Goal: Information Seeking & Learning: Check status

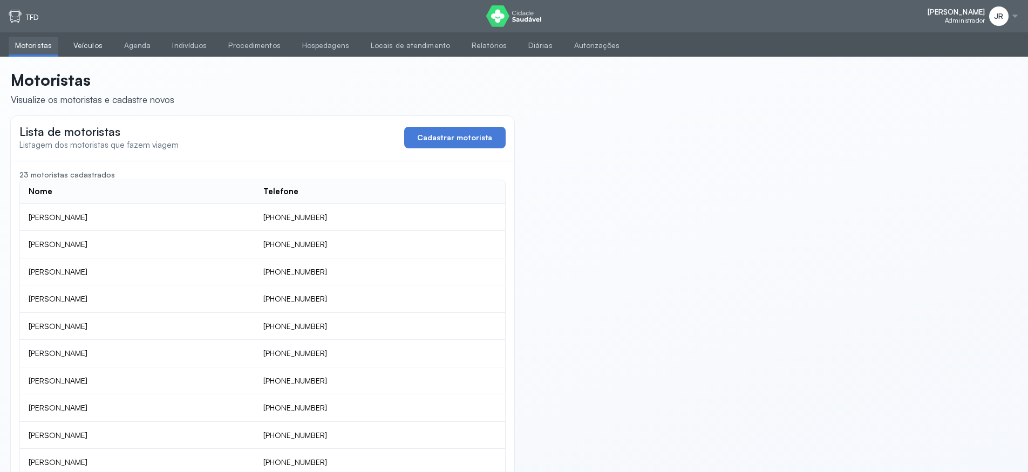
click at [91, 48] on link "Veículos" at bounding box center [88, 46] width 42 height 18
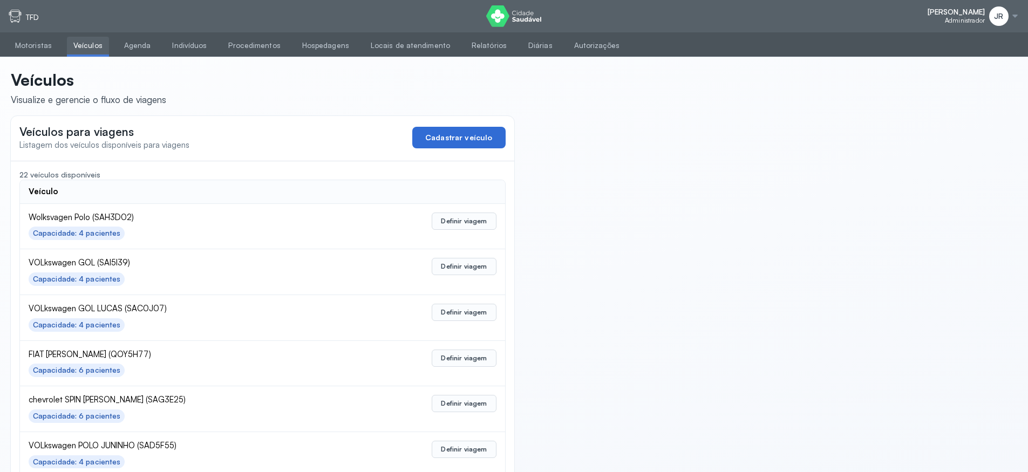
click at [444, 141] on button "Cadastrar veículo" at bounding box center [458, 138] width 93 height 22
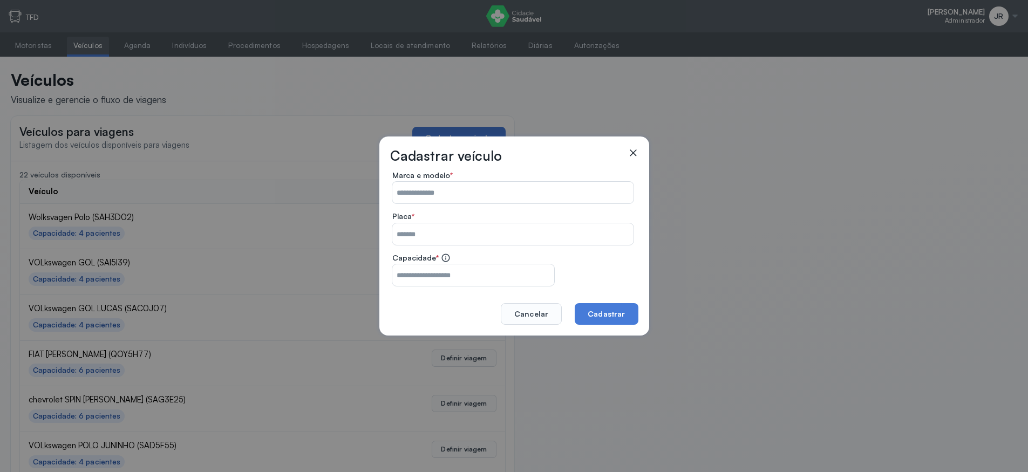
click at [634, 154] on icon at bounding box center [633, 152] width 6 height 6
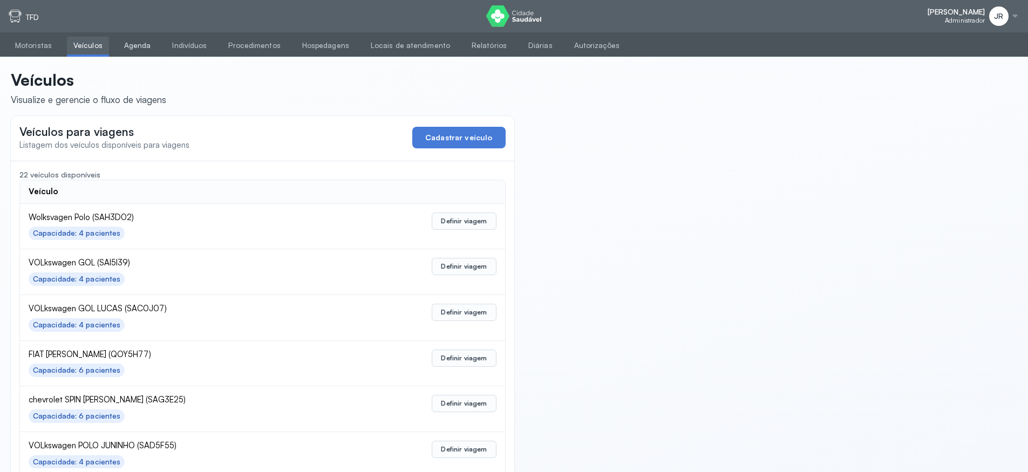
click at [128, 49] on link "Agenda" at bounding box center [138, 46] width 40 height 18
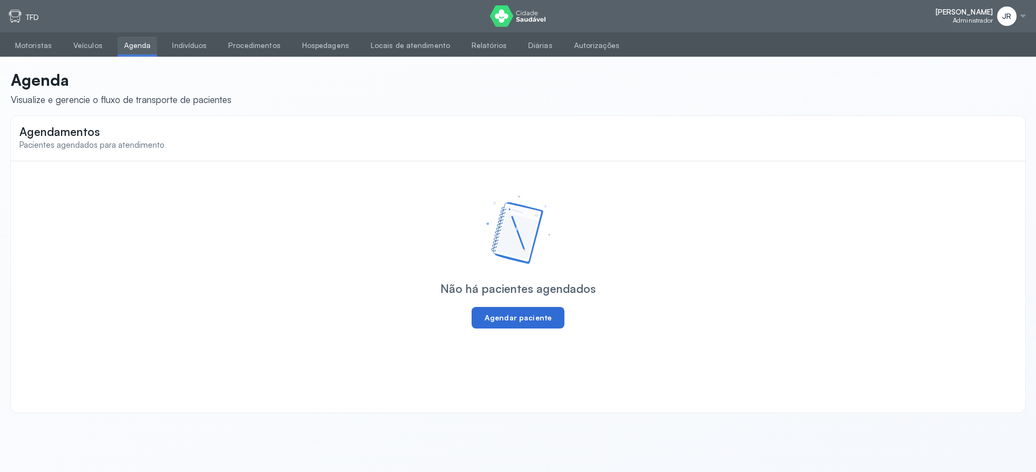
click at [505, 317] on button "Agendar paciente" at bounding box center [517, 318] width 93 height 22
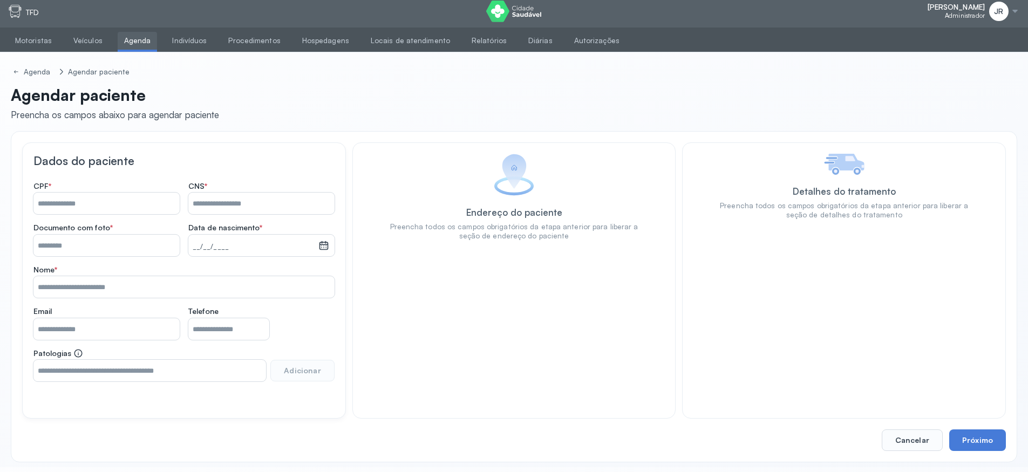
scroll to position [6, 0]
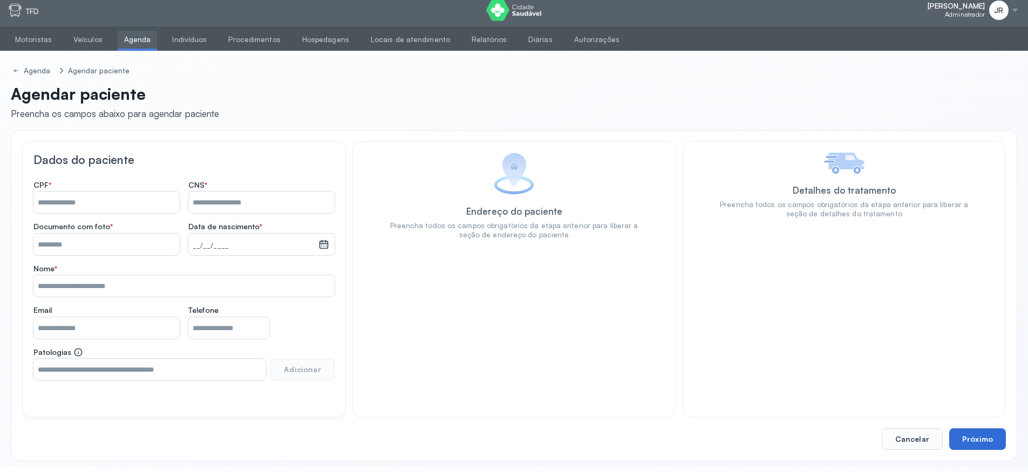
click at [981, 447] on button "Próximo" at bounding box center [977, 439] width 57 height 22
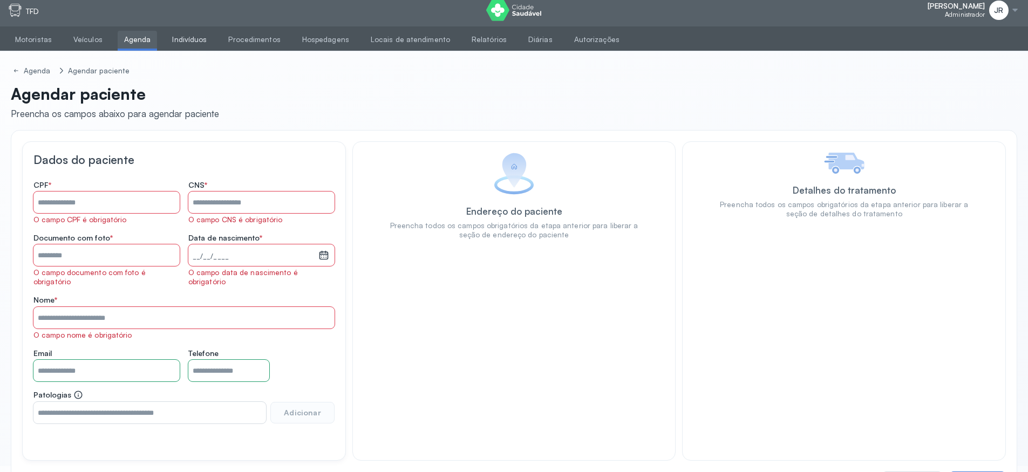
click at [172, 41] on link "Indivíduos" at bounding box center [189, 40] width 47 height 18
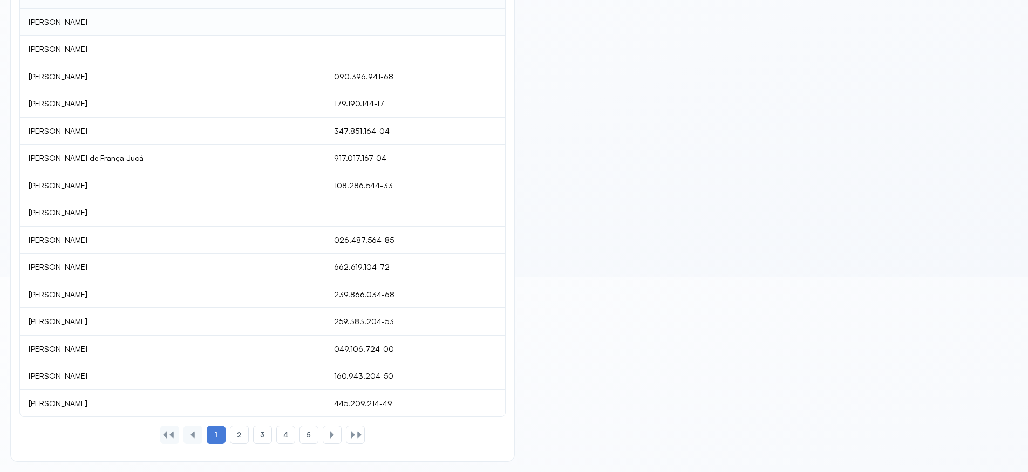
scroll to position [1, 0]
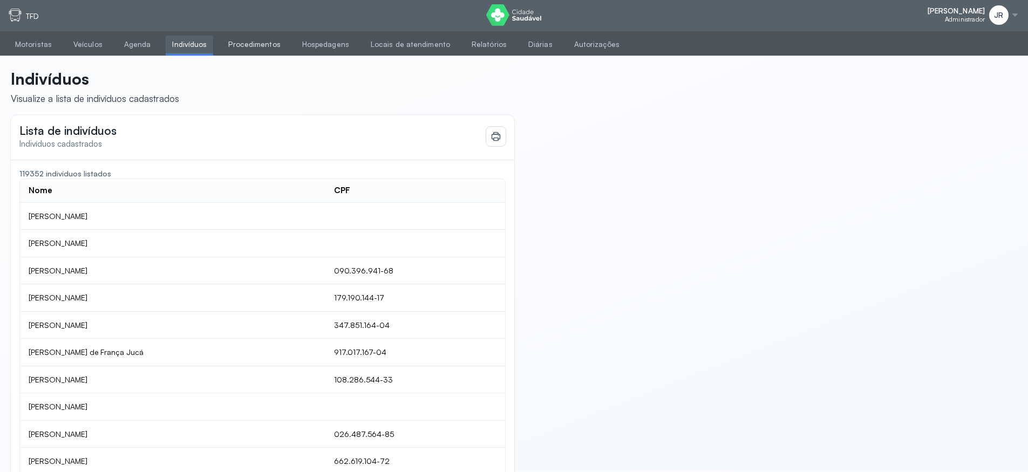
click at [245, 48] on link "Procedimentos" at bounding box center [254, 45] width 65 height 18
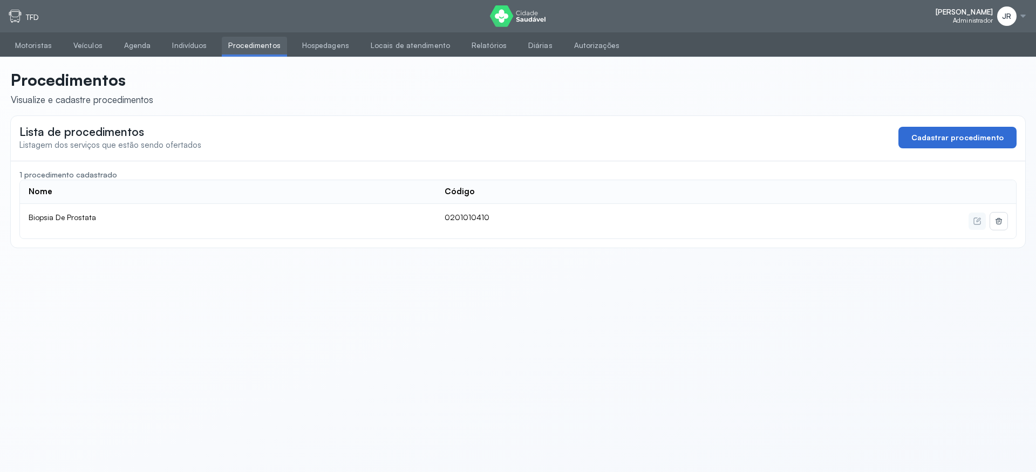
click at [963, 136] on button "Cadastrar procedimento" at bounding box center [957, 138] width 118 height 22
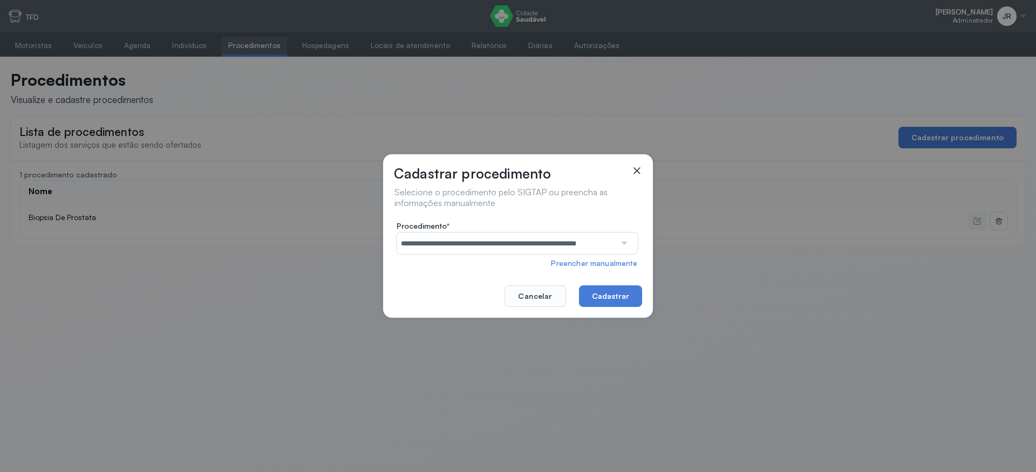
click at [588, 251] on input "**********" at bounding box center [505, 243] width 219 height 22
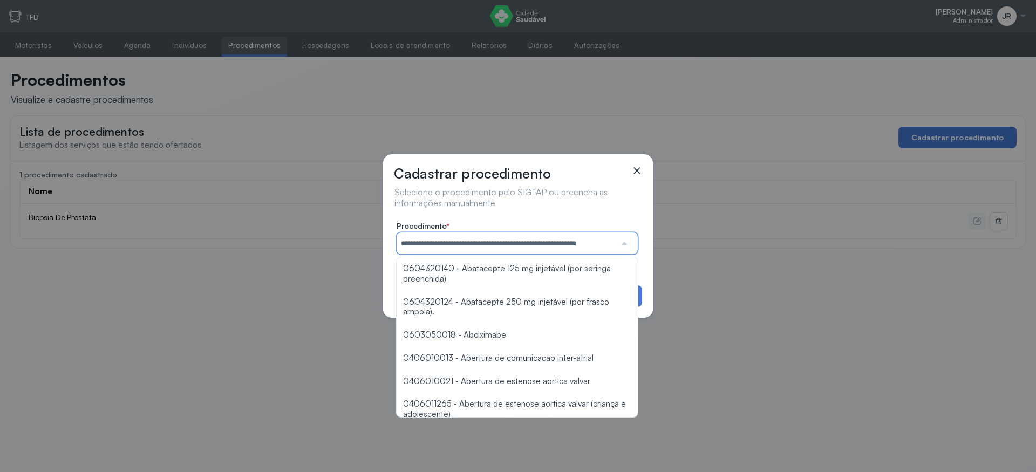
click at [598, 210] on div "**********" at bounding box center [518, 229] width 248 height 84
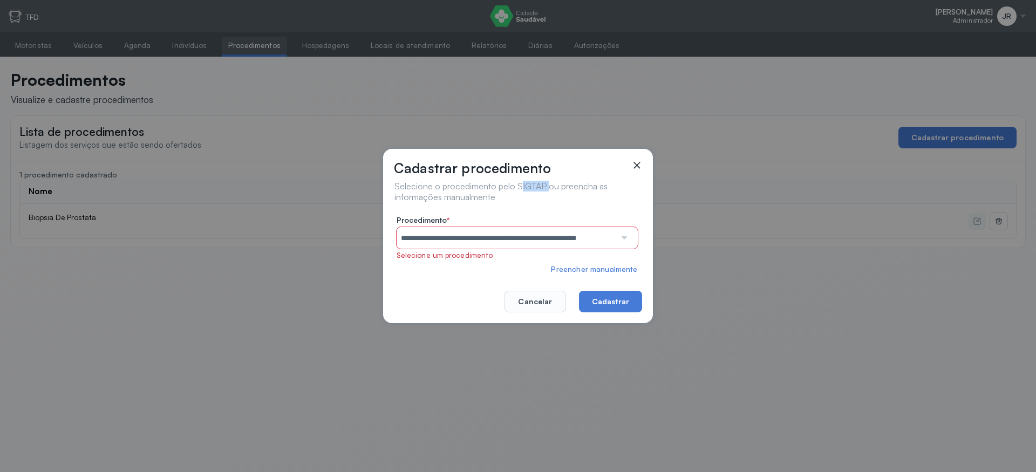
drag, startPoint x: 542, startPoint y: 186, endPoint x: 514, endPoint y: 183, distance: 28.1
click at [514, 183] on div "Selecione o procedimento pelo SIGTAP ou preencha as informações manualmente" at bounding box center [516, 192] width 245 height 22
click at [562, 242] on input "**********" at bounding box center [505, 238] width 219 height 22
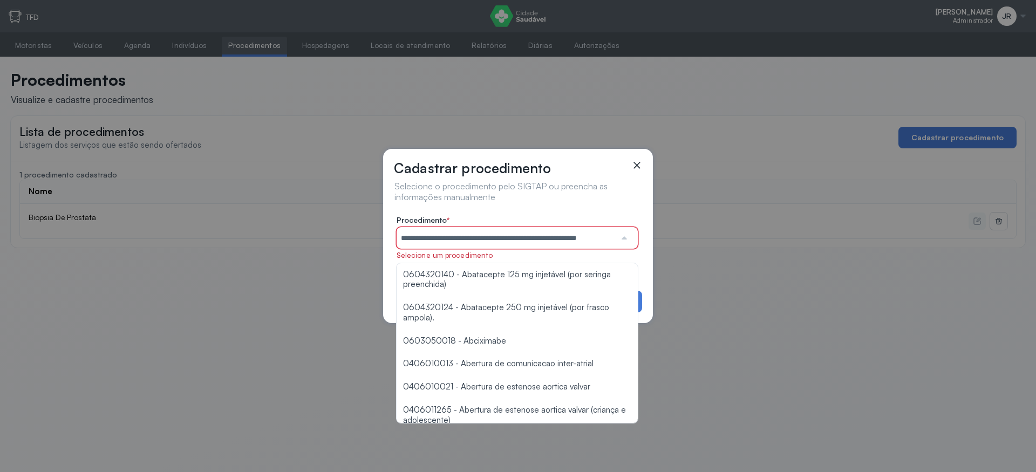
click at [701, 339] on div "**********" at bounding box center [518, 236] width 1036 height 472
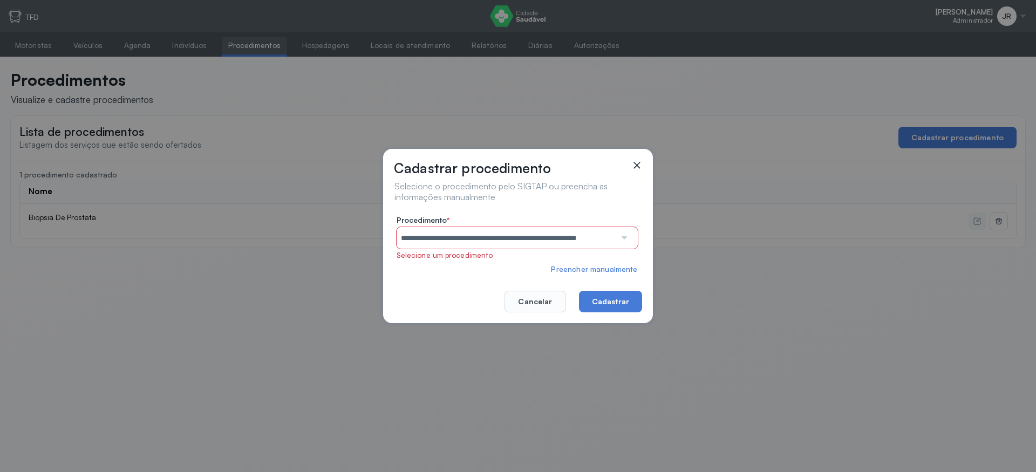
click at [634, 166] on icon at bounding box center [636, 165] width 11 height 11
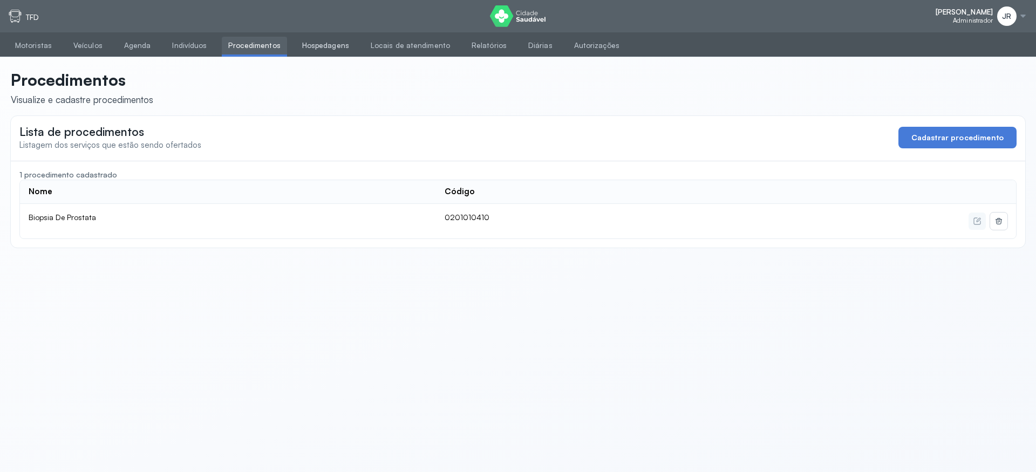
click at [335, 50] on link "Hospedagens" at bounding box center [326, 46] width 60 height 18
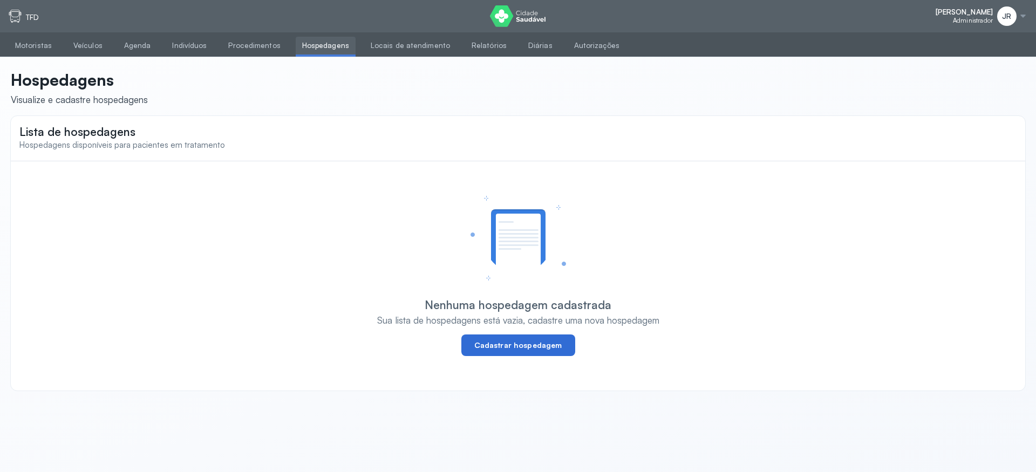
click at [497, 340] on button "Cadastrar hospedagem" at bounding box center [518, 345] width 114 height 22
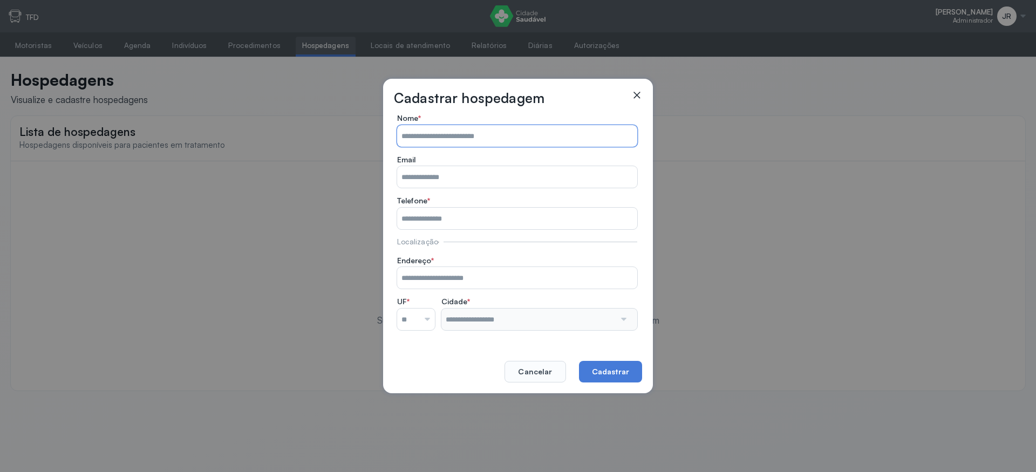
click at [439, 135] on input "Nome *" at bounding box center [517, 136] width 240 height 22
click at [638, 96] on div at bounding box center [636, 98] width 11 height 17
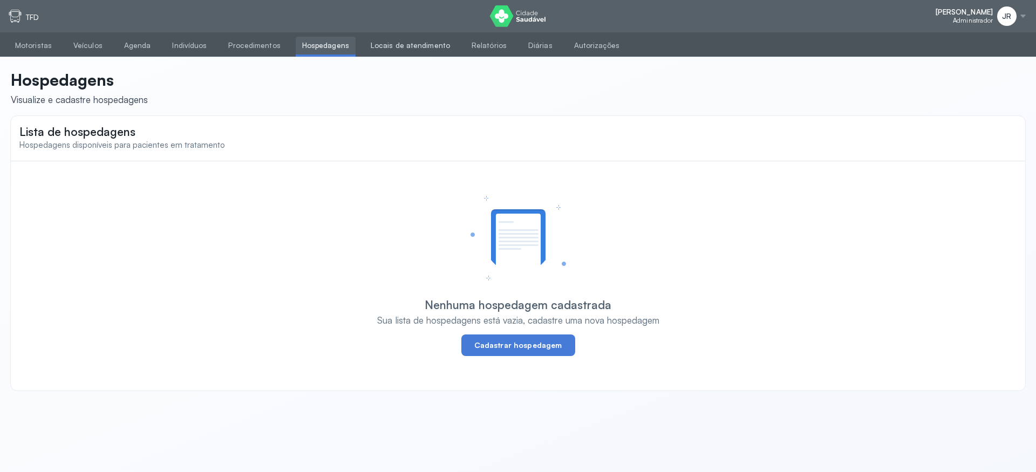
click at [388, 51] on link "Locais de atendimento" at bounding box center [410, 46] width 92 height 18
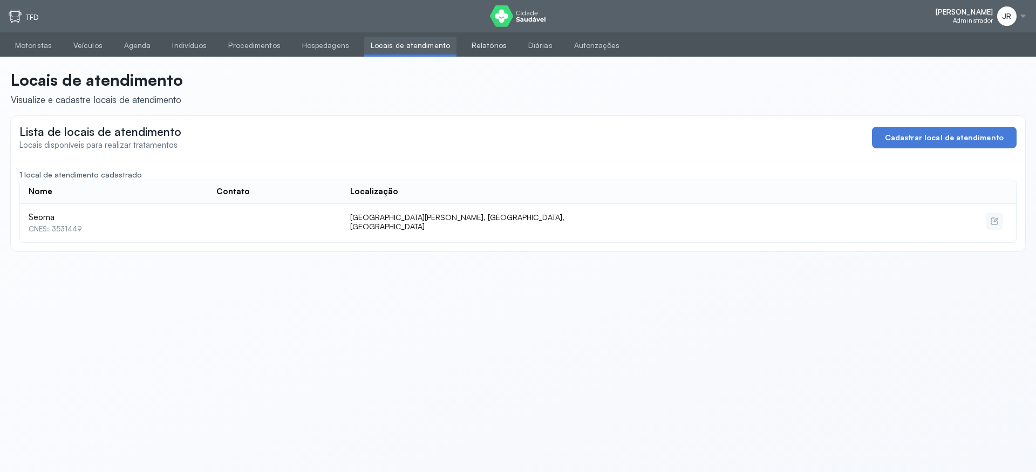
click at [469, 51] on link "Relatórios" at bounding box center [489, 46] width 48 height 18
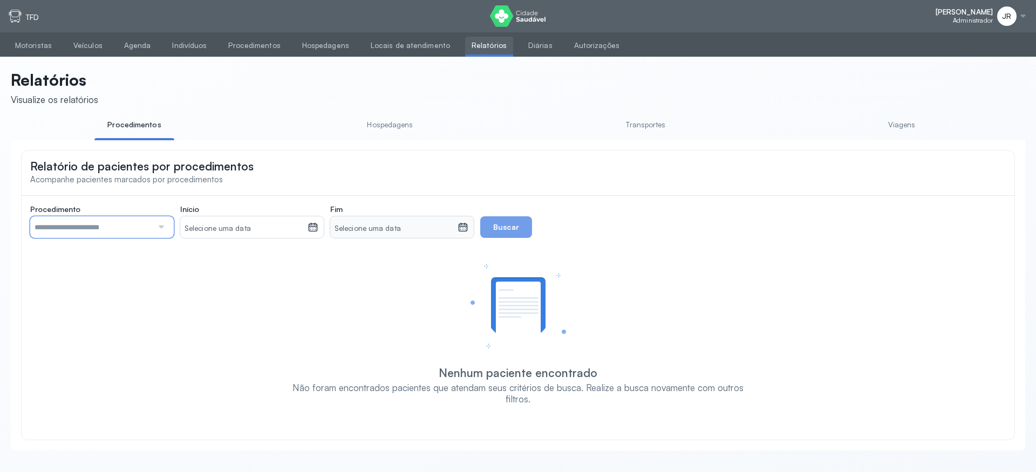
click at [120, 224] on input "text" at bounding box center [91, 227] width 122 height 22
click at [87, 248] on div "**********" at bounding box center [517, 304] width 975 height 200
click at [232, 226] on small "Selecione uma data" at bounding box center [243, 228] width 119 height 11
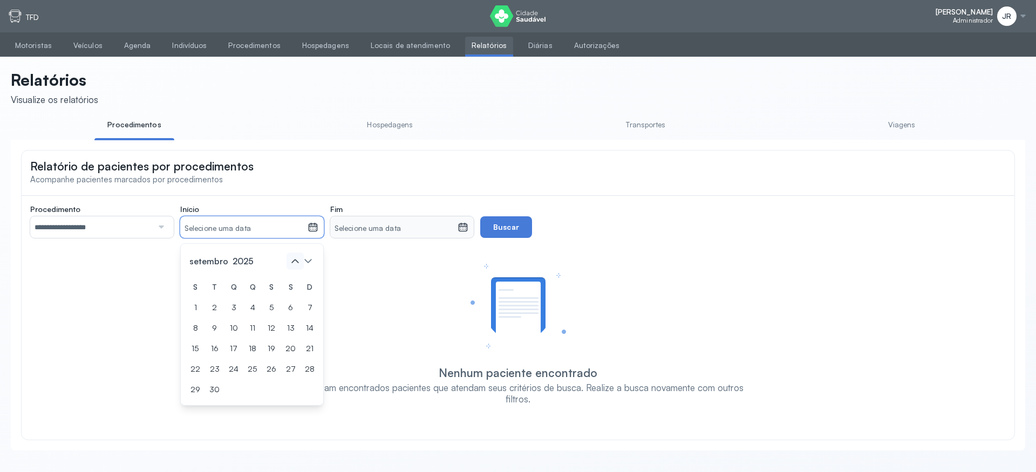
click at [291, 265] on icon at bounding box center [294, 260] width 17 height 17
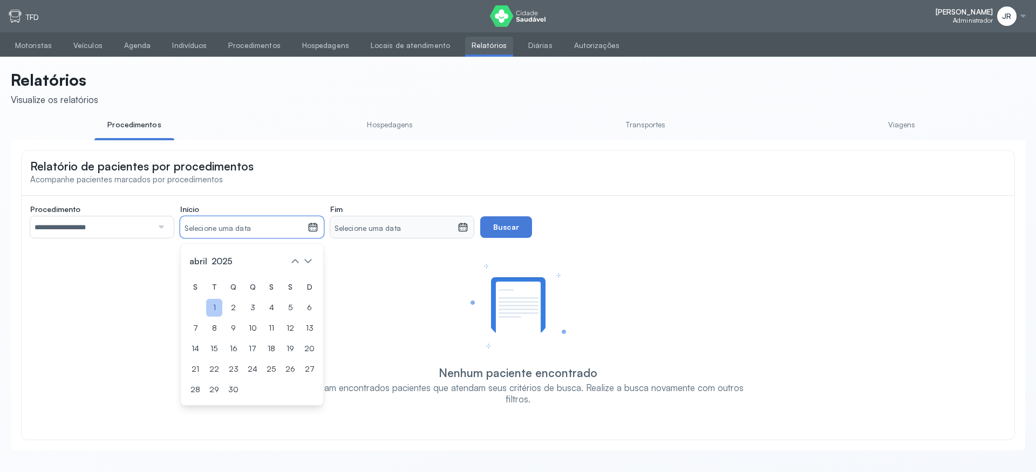
click at [218, 313] on div "1" at bounding box center [214, 308] width 16 height 18
click at [393, 229] on small "Selecione uma data" at bounding box center [393, 228] width 119 height 11
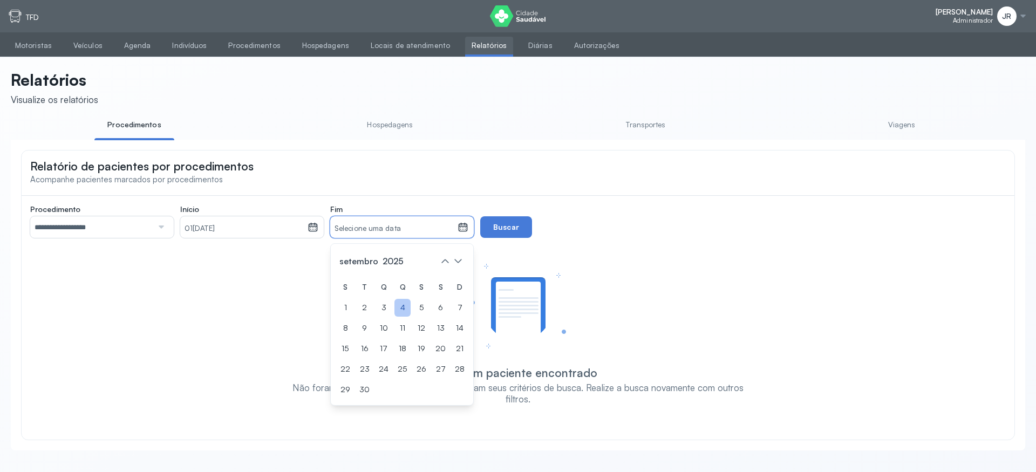
click at [400, 312] on div "4" at bounding box center [402, 308] width 16 height 18
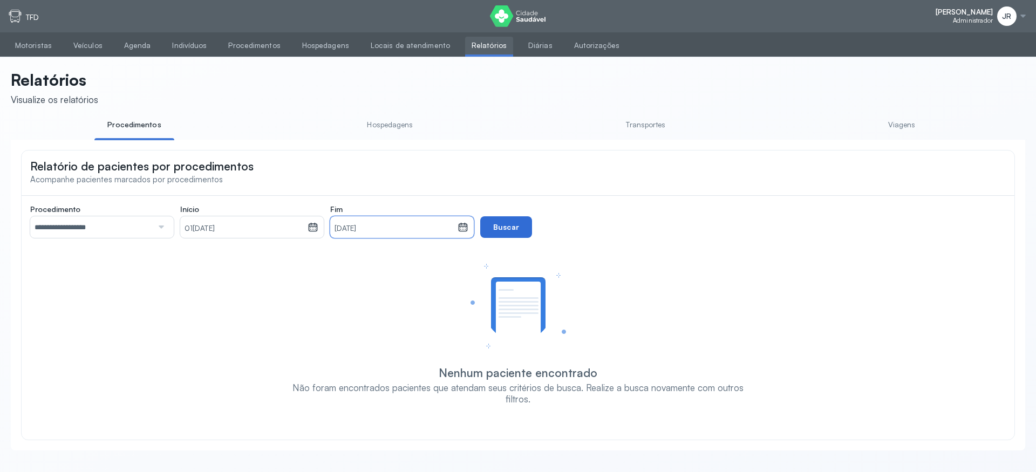
click at [502, 228] on button "Buscar" at bounding box center [506, 227] width 52 height 22
click at [522, 40] on link "Diárias" at bounding box center [540, 46] width 37 height 18
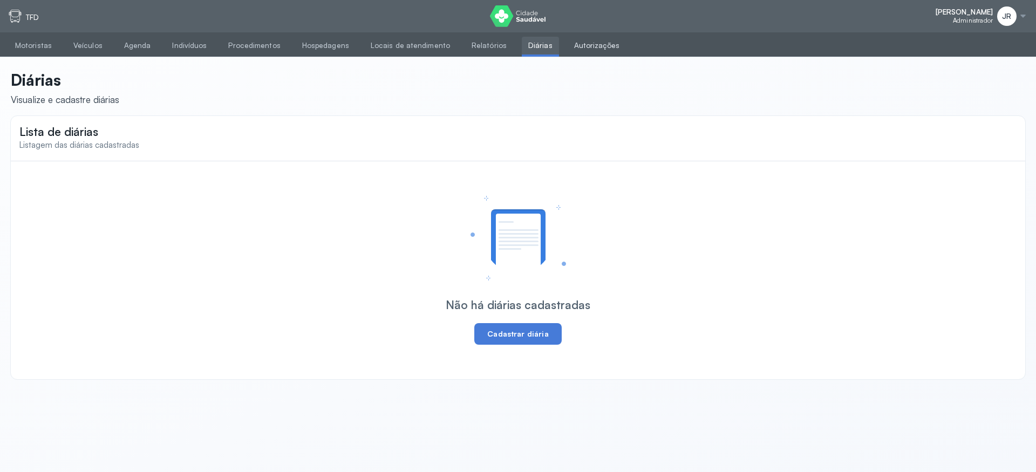
click at [567, 49] on link "Autorizações" at bounding box center [596, 46] width 58 height 18
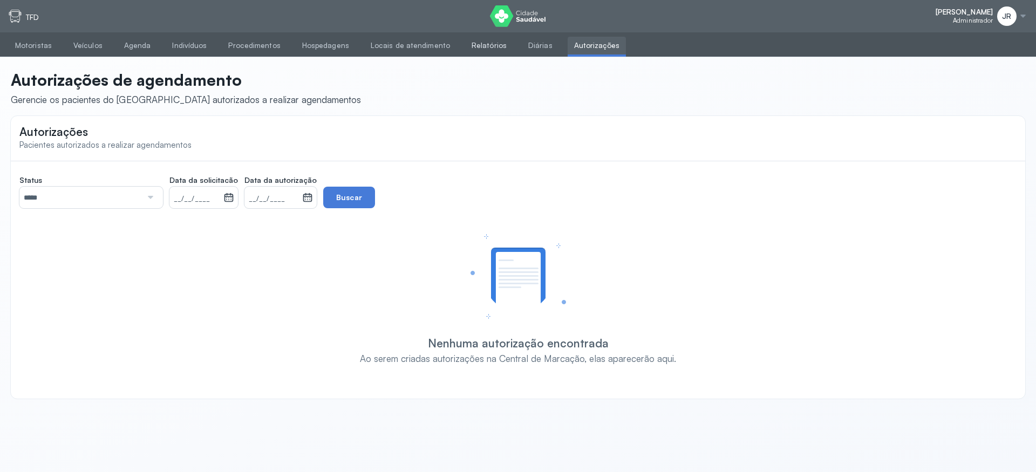
click at [482, 44] on link "Relatórios" at bounding box center [489, 46] width 48 height 18
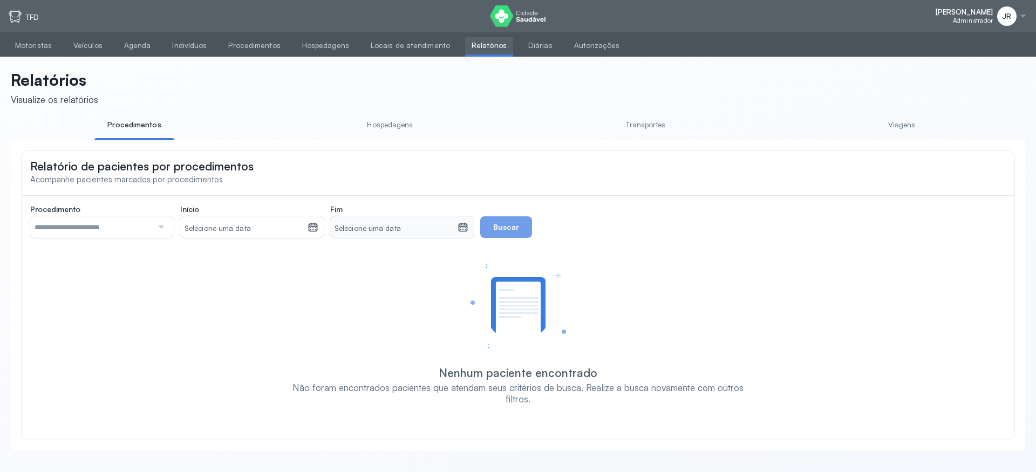
click at [389, 125] on link "Hospedagens" at bounding box center [390, 125] width 80 height 18
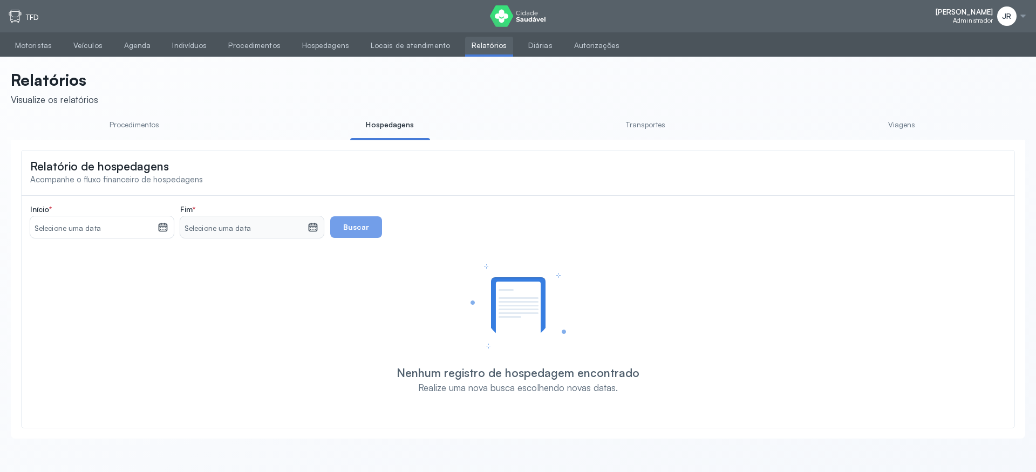
click at [660, 126] on link "Transportes" at bounding box center [646, 125] width 80 height 18
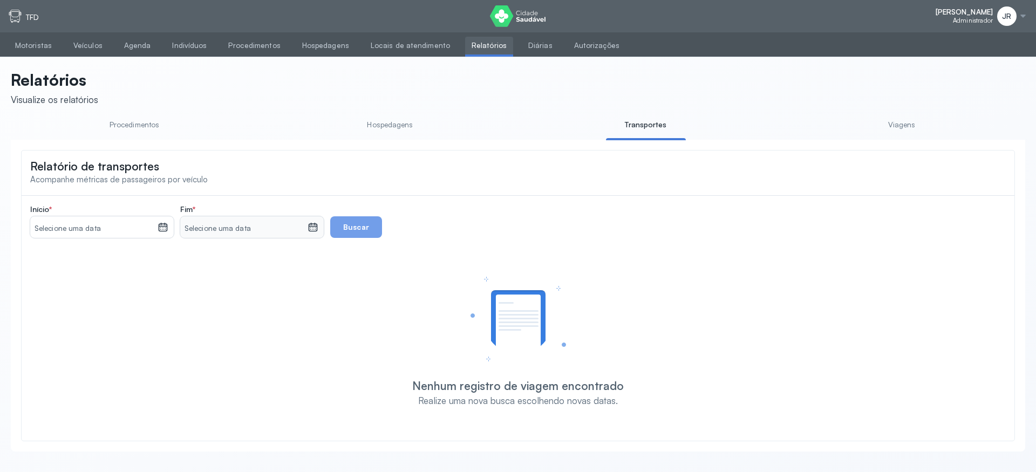
click at [908, 129] on link "Viagens" at bounding box center [901, 125] width 80 height 18
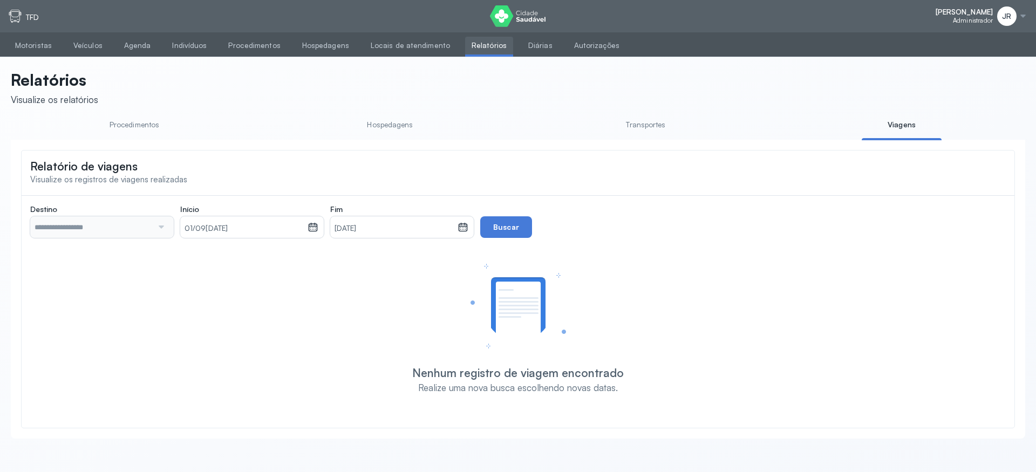
type input "**********"
click at [426, 102] on header "Relatórios Visualize os relatórios" at bounding box center [518, 88] width 1014 height 36
click at [140, 122] on link "Procedimentos" at bounding box center [134, 125] width 80 height 18
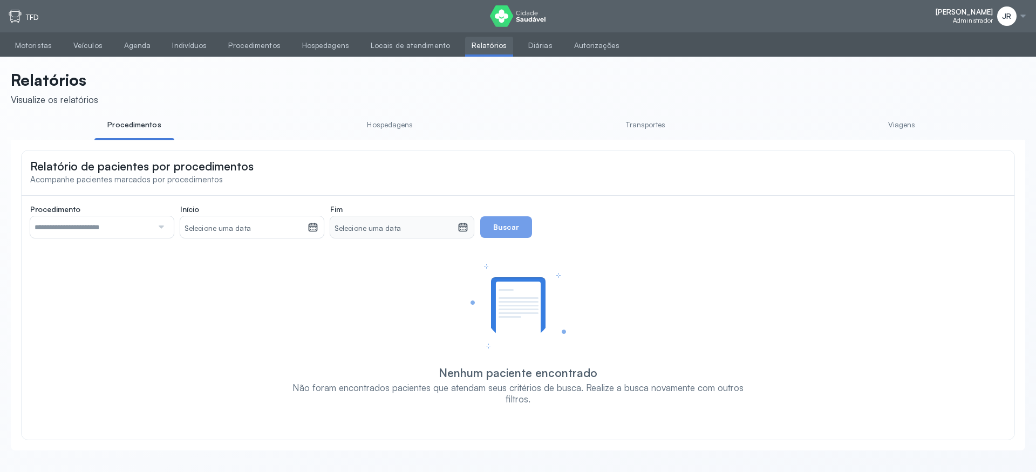
click at [139, 228] on input "text" at bounding box center [91, 227] width 122 height 22
click at [101, 253] on div "**********" at bounding box center [517, 304] width 975 height 200
click at [507, 237] on button "Buscar" at bounding box center [506, 227] width 52 height 22
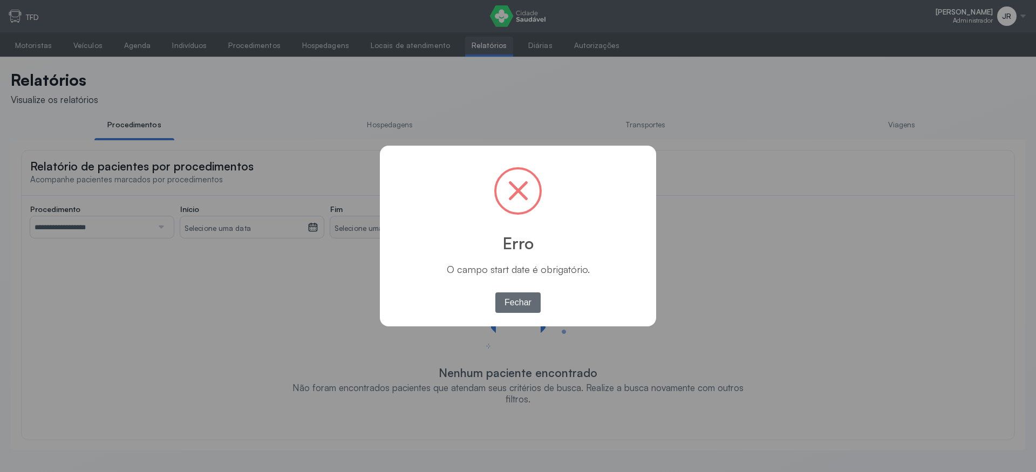
click at [521, 310] on button "Fechar" at bounding box center [518, 302] width 46 height 20
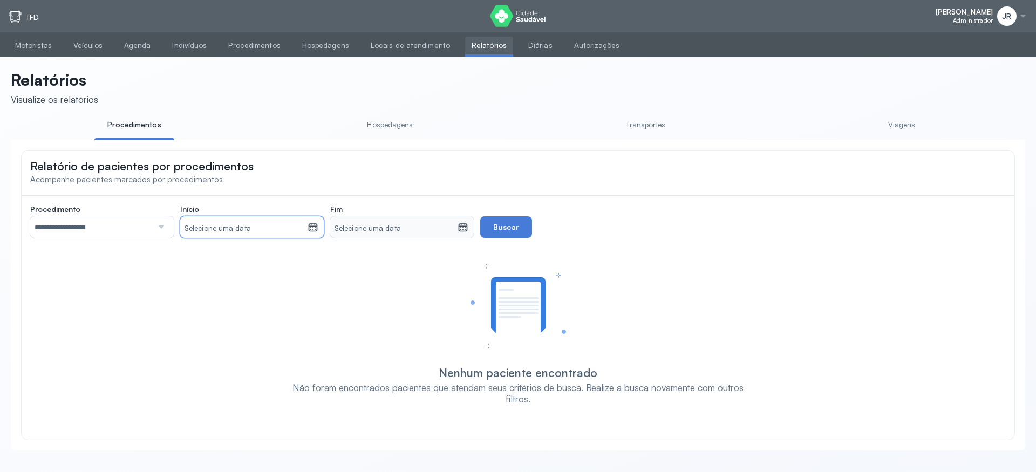
click at [235, 238] on div "Selecione uma data" at bounding box center [243, 227] width 127 height 22
click at [291, 265] on icon at bounding box center [294, 260] width 17 height 17
click at [295, 268] on icon at bounding box center [294, 260] width 17 height 17
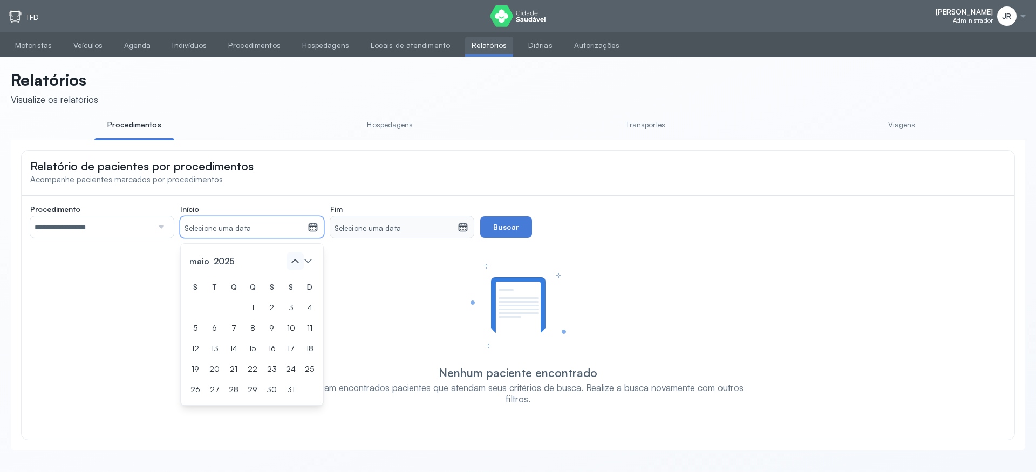
click at [295, 268] on icon at bounding box center [294, 260] width 17 height 17
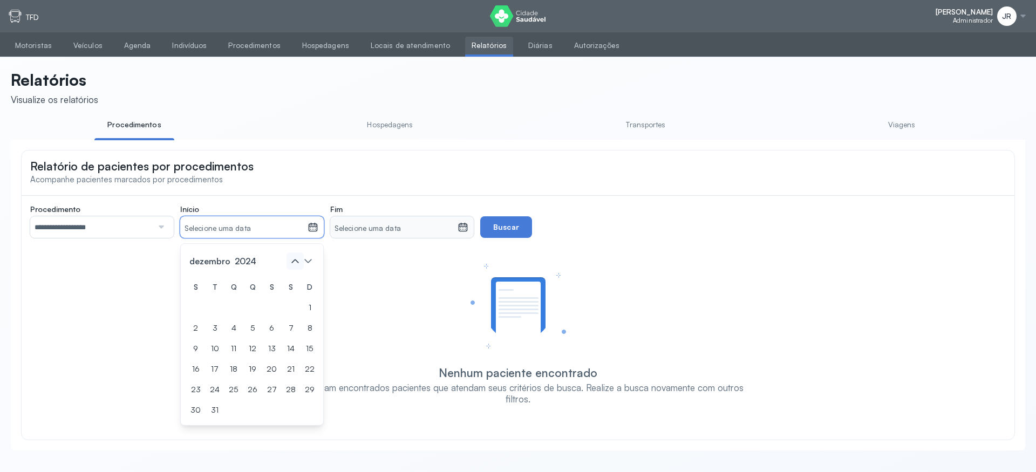
click at [295, 268] on icon at bounding box center [294, 260] width 17 height 17
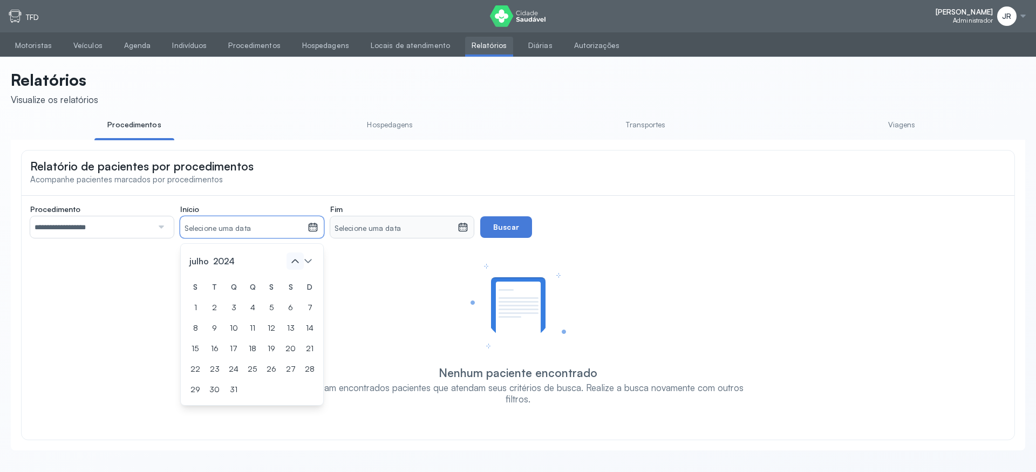
click at [295, 268] on icon at bounding box center [294, 260] width 17 height 17
click at [293, 307] on div "1" at bounding box center [290, 308] width 16 height 18
click at [413, 228] on small "Selecione uma data" at bounding box center [393, 228] width 119 height 11
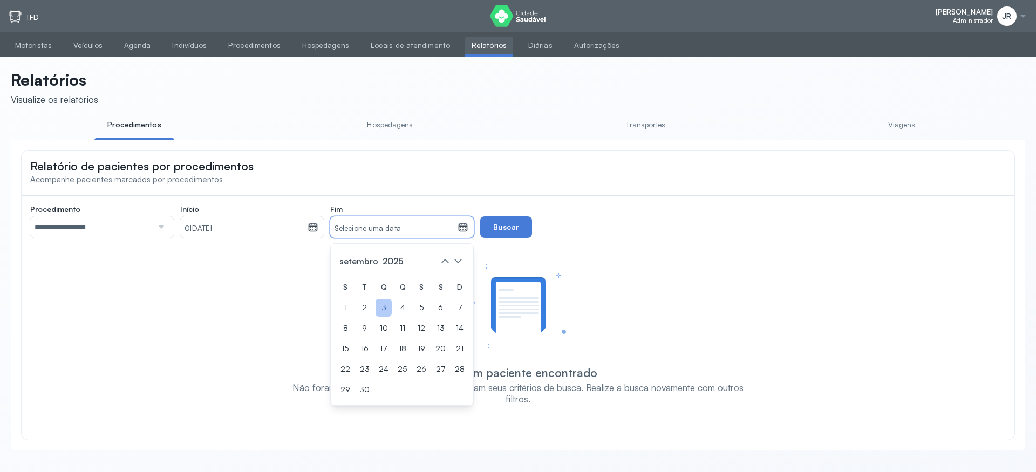
click at [379, 312] on div "3" at bounding box center [383, 308] width 16 height 18
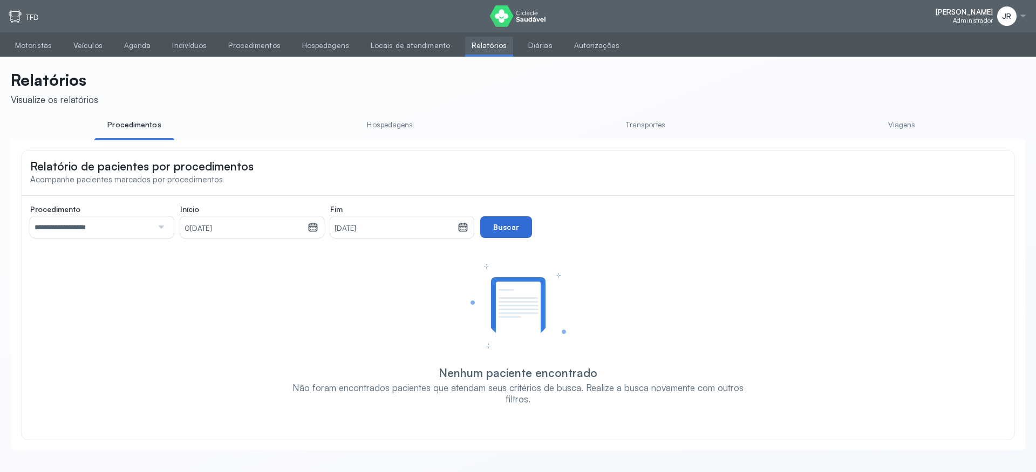
click at [513, 230] on button "Buscar" at bounding box center [506, 227] width 52 height 22
click at [1021, 4] on div "[PERSON_NAME] Administrador JR Configurações Suporte Sair TFD" at bounding box center [518, 16] width 1036 height 32
click at [1019, 17] on div at bounding box center [1022, 16] width 9 height 9
click at [958, 76] on div "Sair" at bounding box center [964, 76] width 50 height 9
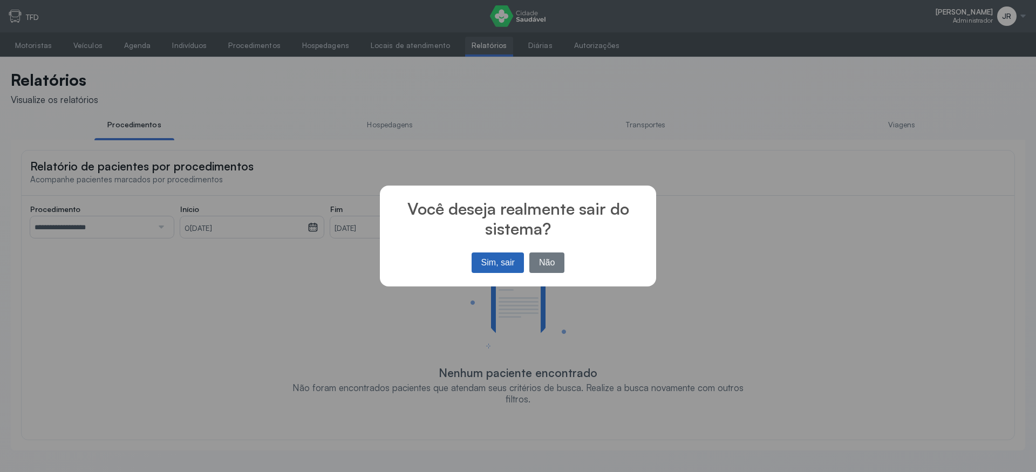
click at [492, 260] on button "Sim, sair" at bounding box center [497, 262] width 52 height 20
